Goal: Task Accomplishment & Management: Manage account settings

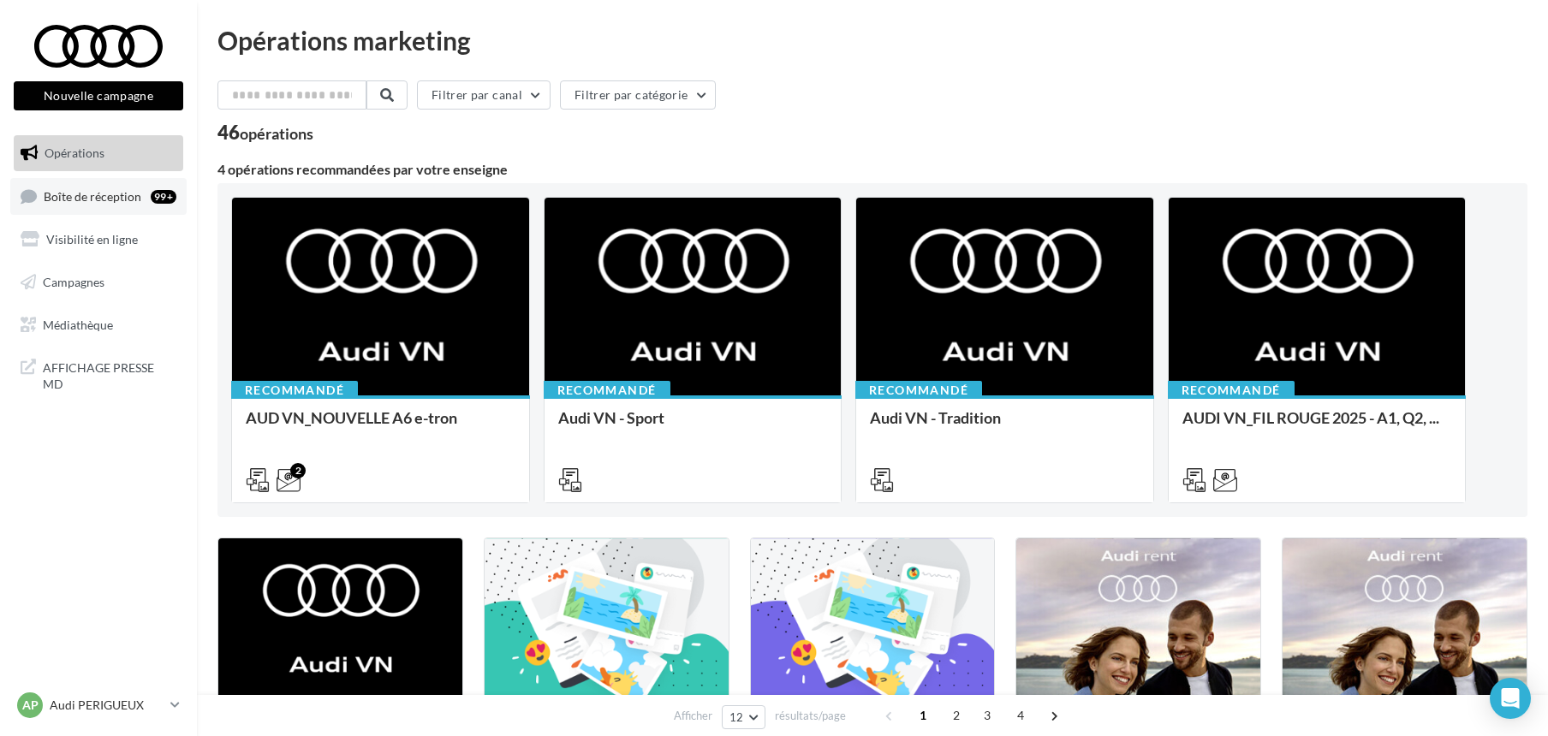
click at [63, 188] on span "Boîte de réception" at bounding box center [93, 195] width 98 height 15
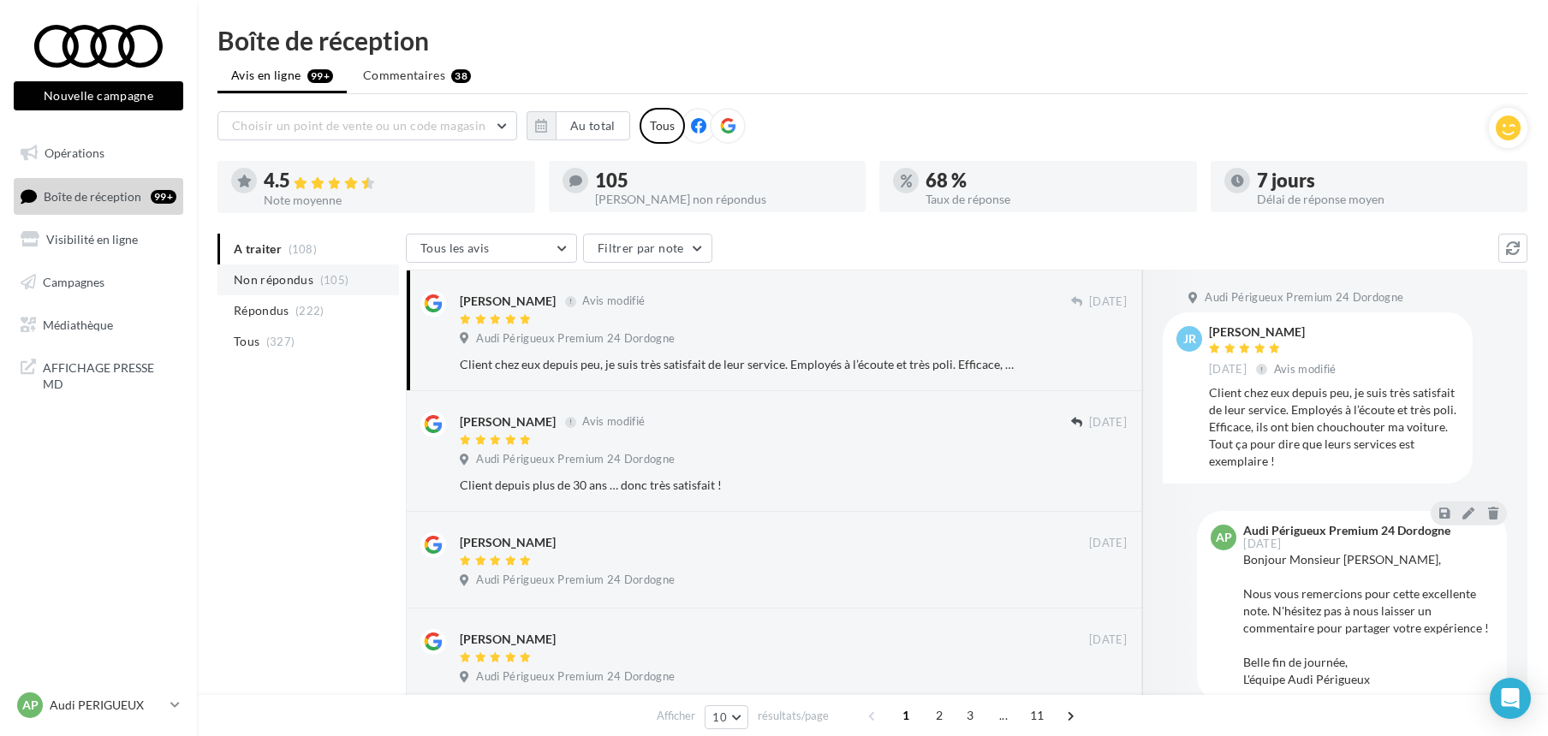
click at [272, 278] on span "Non répondus" at bounding box center [274, 279] width 80 height 17
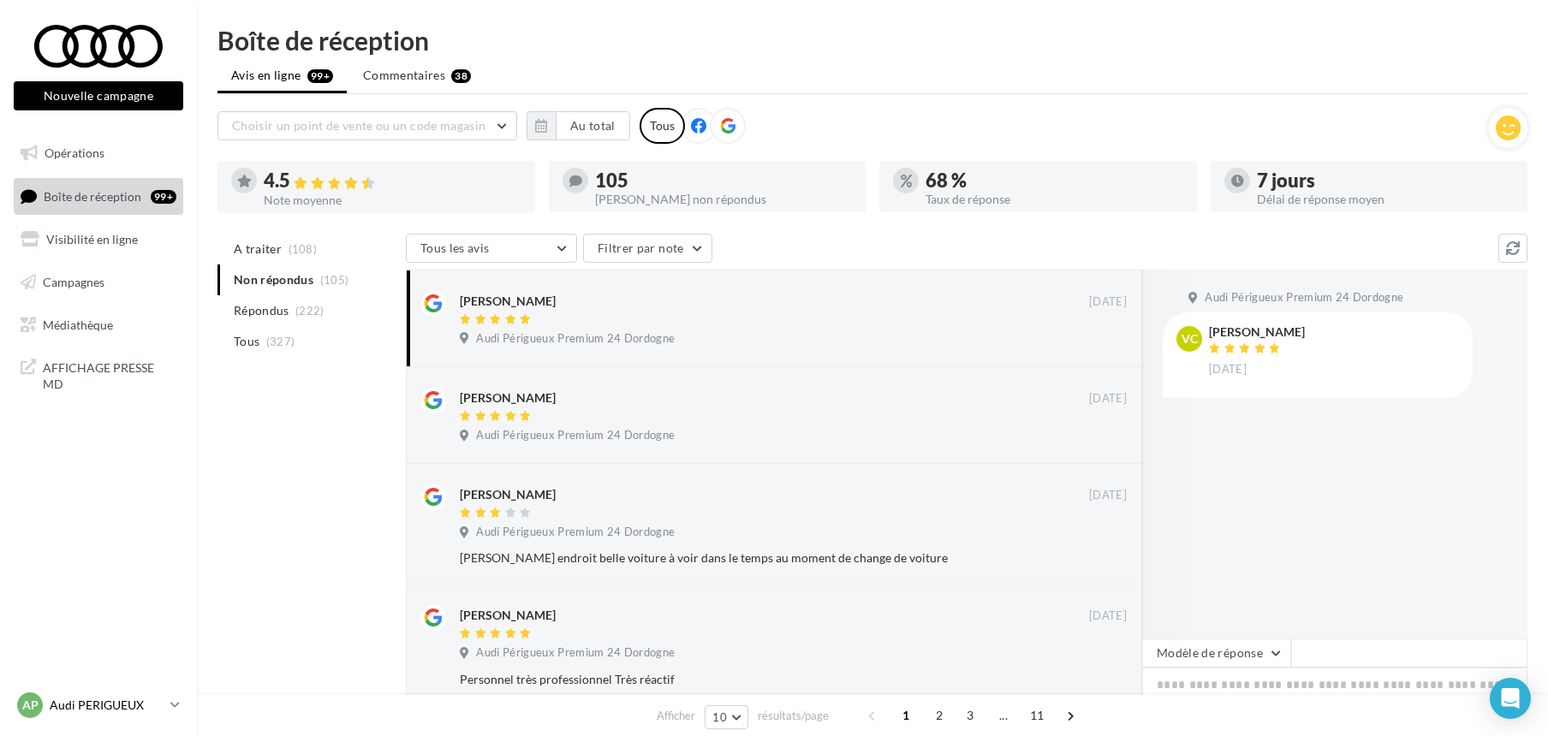
click at [100, 697] on p "Audi PERIGUEUX" at bounding box center [107, 705] width 114 height 17
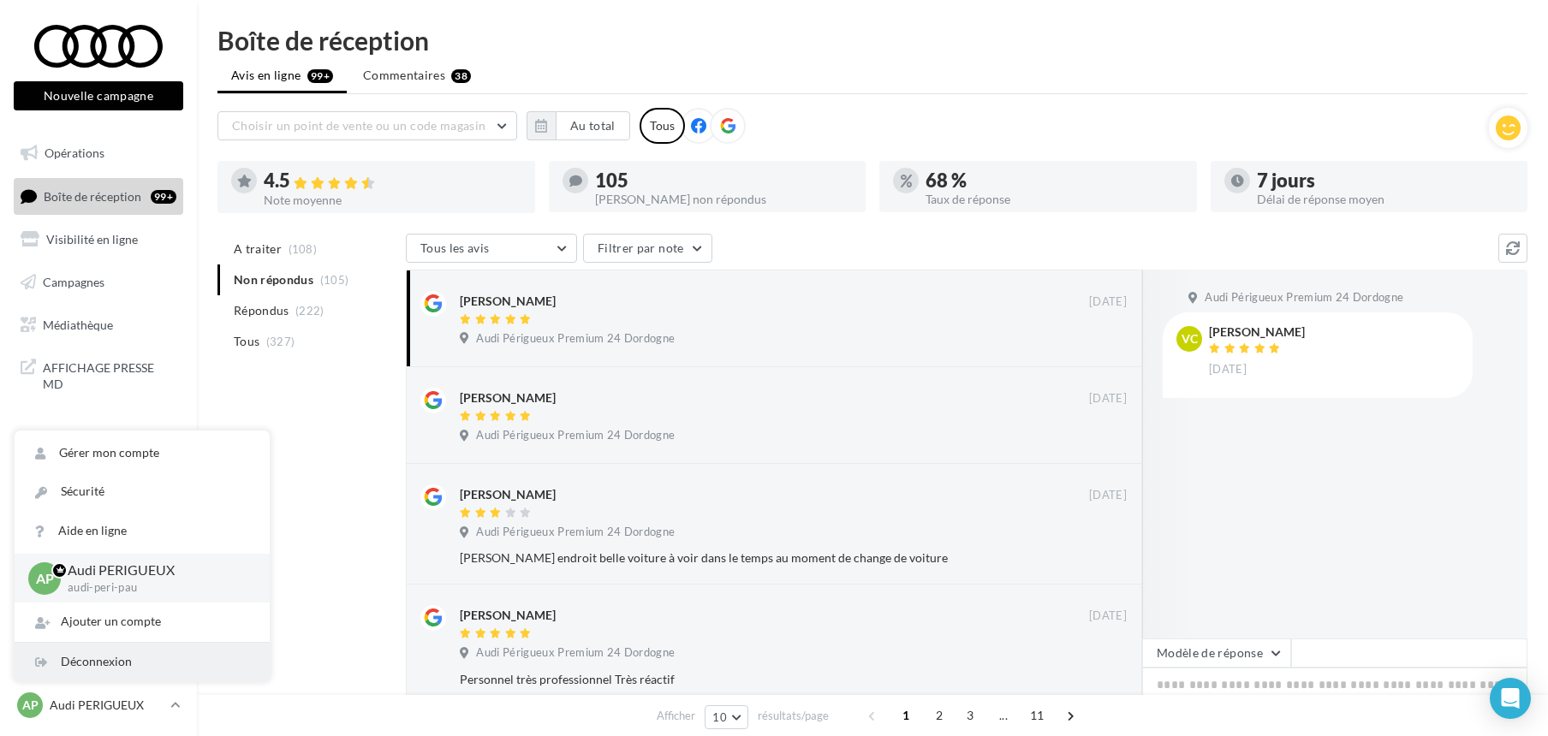
click at [100, 669] on div "Déconnexion" at bounding box center [142, 662] width 255 height 39
